Goal: Subscribe to service/newsletter

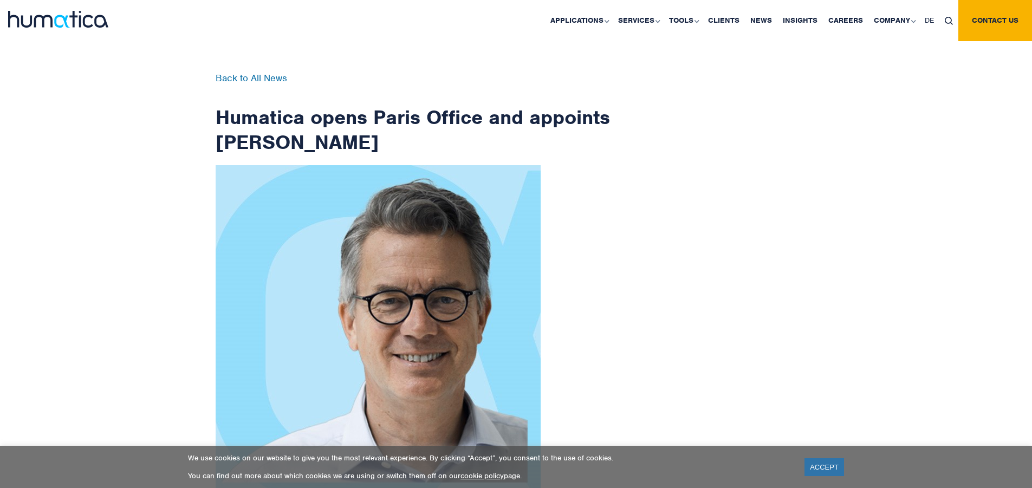
checkbox input "true"
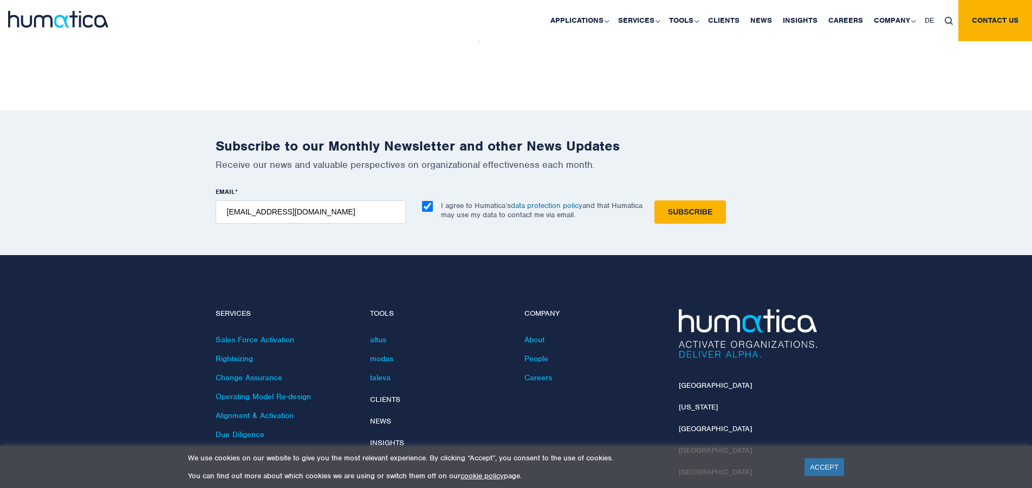
type input "[EMAIL_ADDRESS][DOMAIN_NAME]"
click at [654, 200] on input "Subscribe" at bounding box center [690, 211] width 72 height 23
